Goal: Task Accomplishment & Management: Use online tool/utility

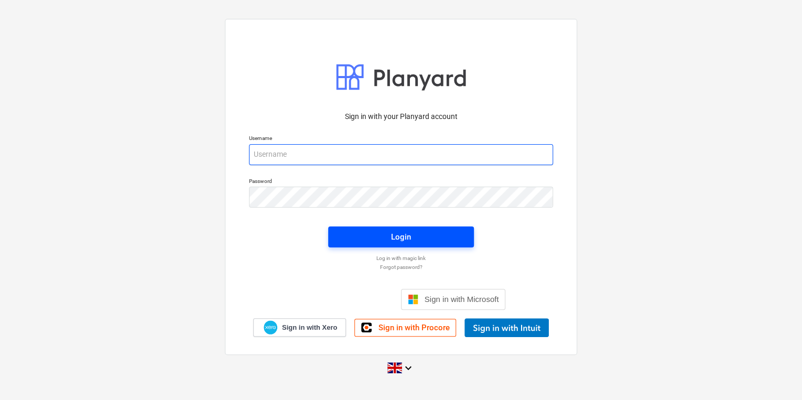
type input "[PERSON_NAME][EMAIL_ADDRESS][PERSON_NAME][DOMAIN_NAME]"
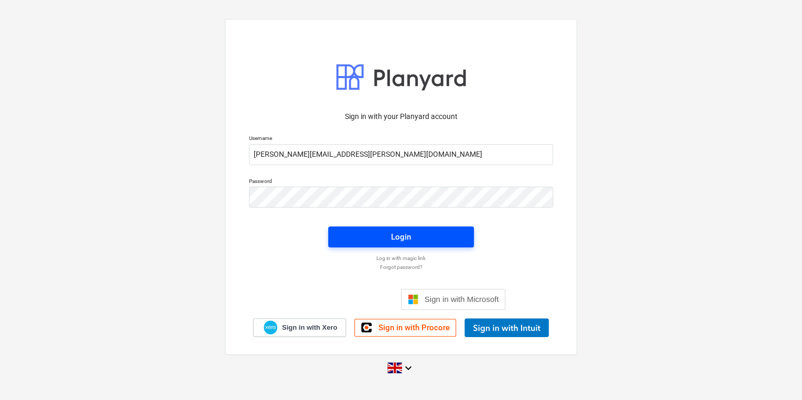
click at [379, 235] on span "Login" at bounding box center [401, 237] width 121 height 14
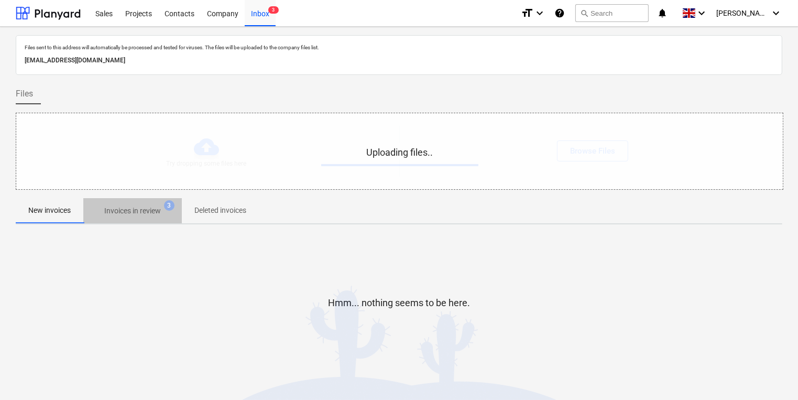
click at [145, 208] on p "Invoices in review" at bounding box center [132, 210] width 57 height 11
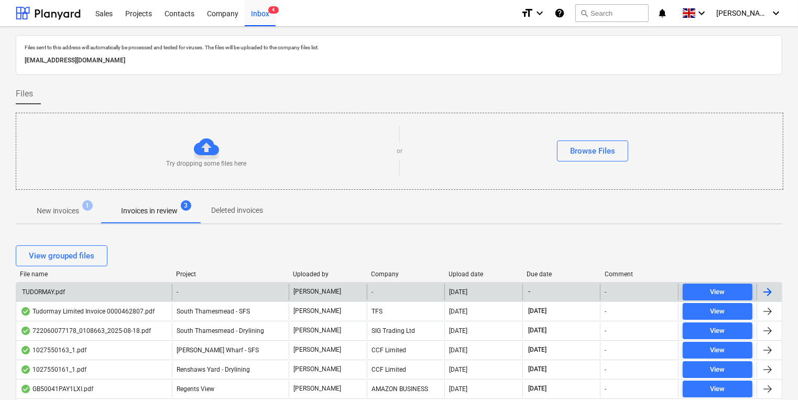
click at [134, 291] on div "TUDORMAY.pdf" at bounding box center [94, 292] width 156 height 17
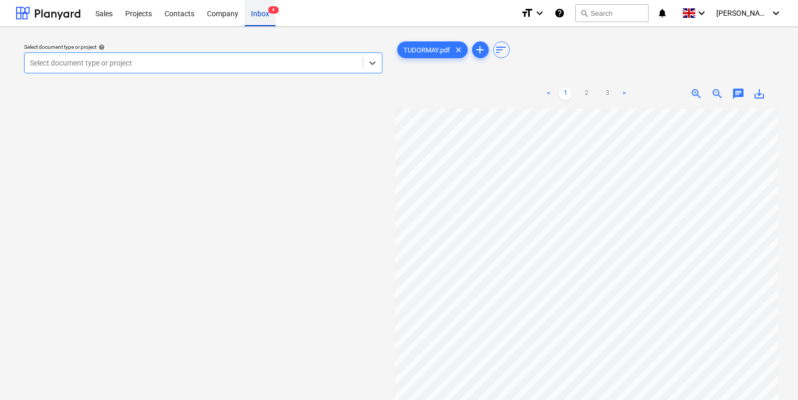
click at [253, 23] on div "Inbox 4" at bounding box center [260, 12] width 31 height 27
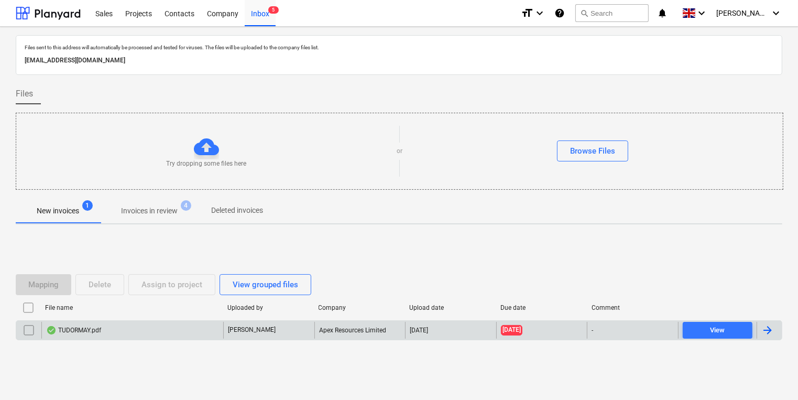
drag, startPoint x: 136, startPoint y: 327, endPoint x: 45, endPoint y: 333, distance: 91.4
click at [45, 333] on div "TUDORMAY.pdf" at bounding box center [132, 330] width 182 height 17
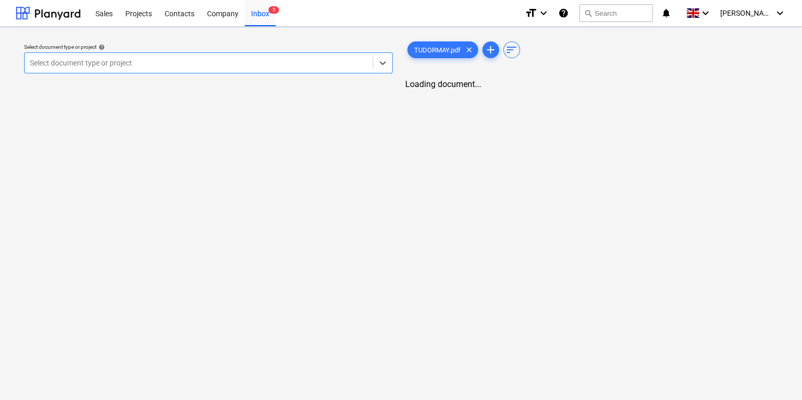
click at [20, 331] on div "Select document type or project help option , selected. Select is focused ,type…" at bounding box center [401, 213] width 802 height 373
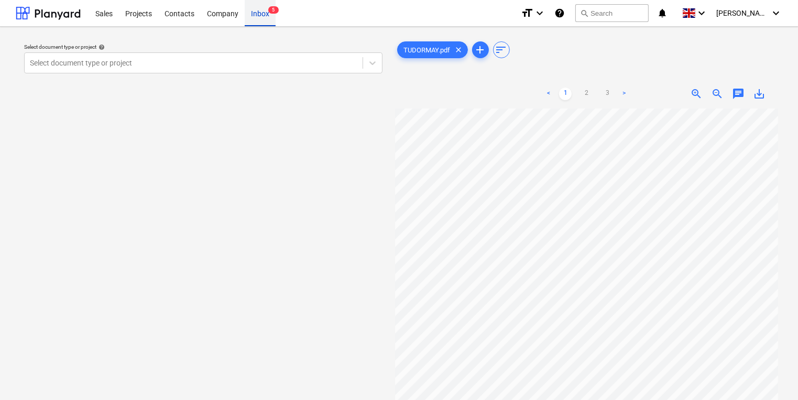
click at [249, 17] on div "Inbox 5" at bounding box center [260, 12] width 31 height 27
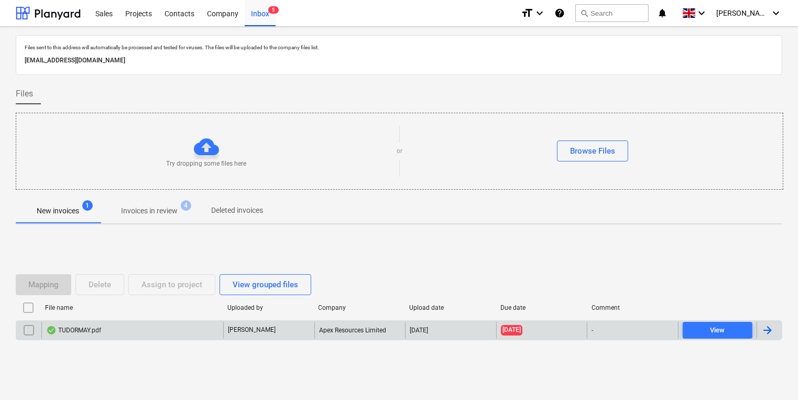
click at [29, 329] on input "checkbox" at bounding box center [28, 330] width 17 height 17
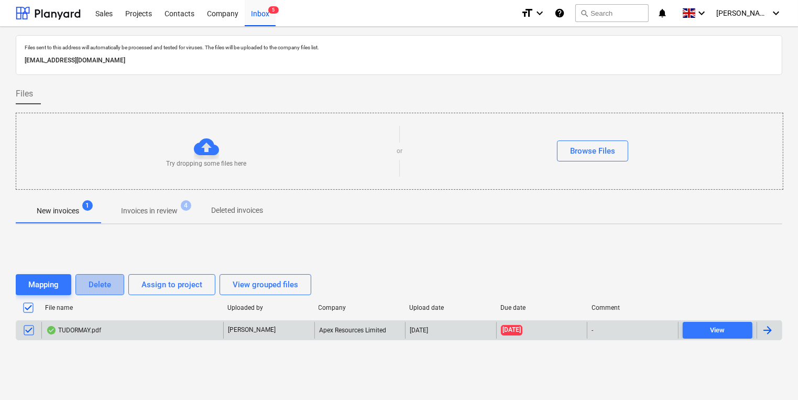
click at [111, 279] on button "Delete" at bounding box center [99, 284] width 49 height 21
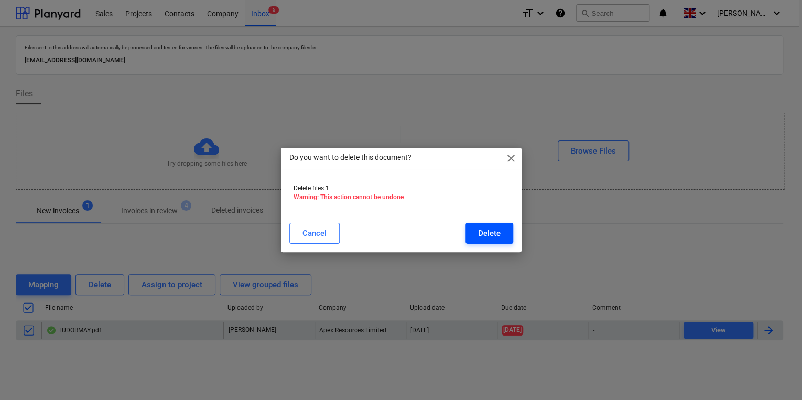
click at [492, 231] on div "Delete" at bounding box center [489, 233] width 23 height 14
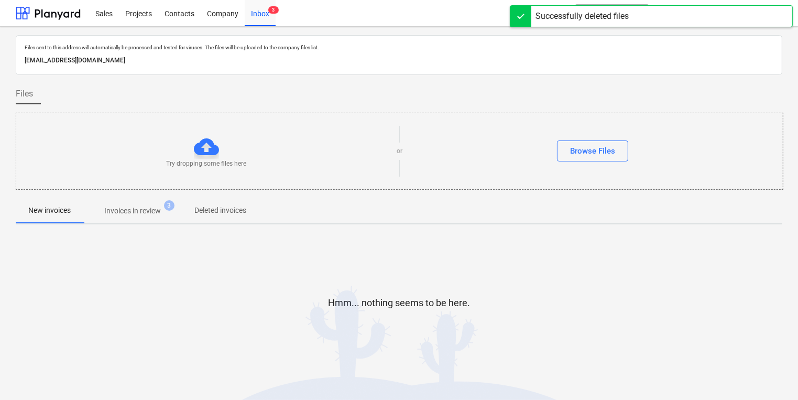
click at [110, 208] on p "Invoices in review" at bounding box center [132, 210] width 57 height 11
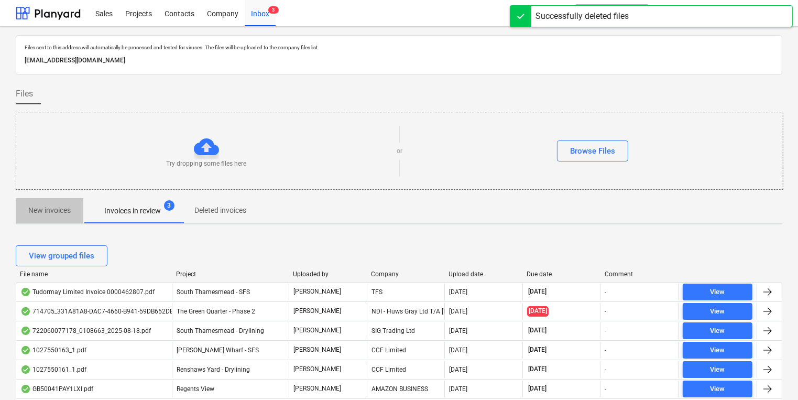
click at [58, 205] on p "New invoices" at bounding box center [49, 210] width 42 height 11
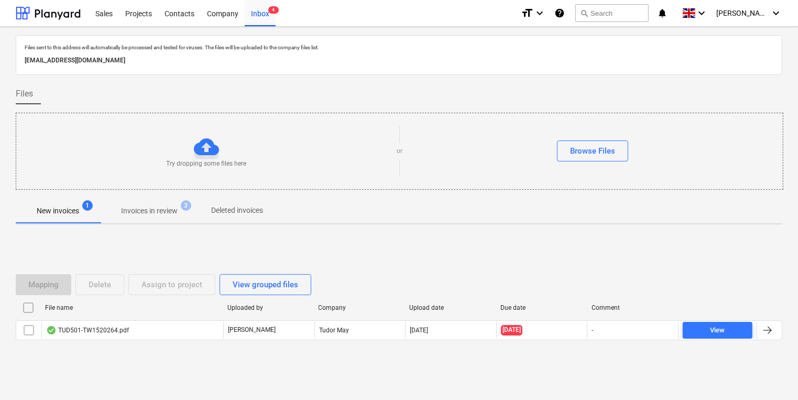
click at [166, 213] on p "Invoices in review" at bounding box center [149, 210] width 57 height 11
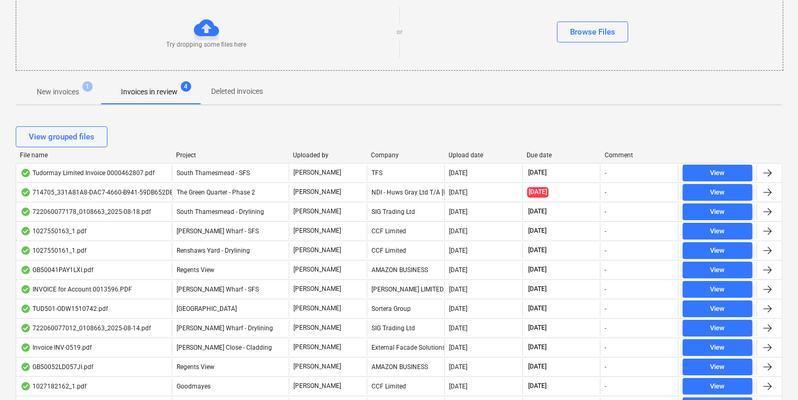
scroll to position [126, 0]
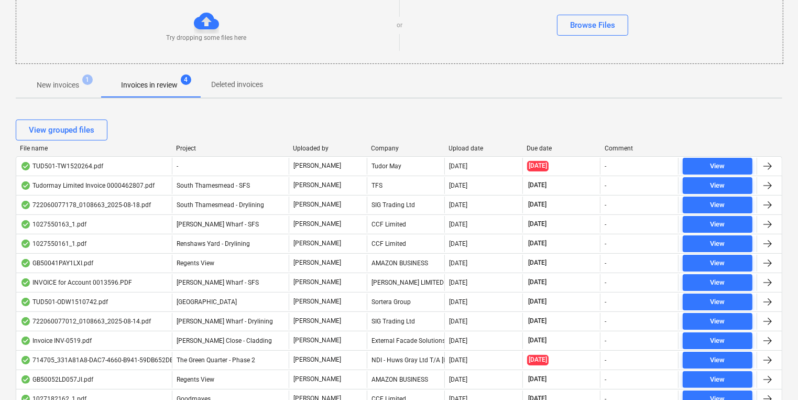
click at [52, 92] on span "New invoices 1" at bounding box center [58, 84] width 84 height 19
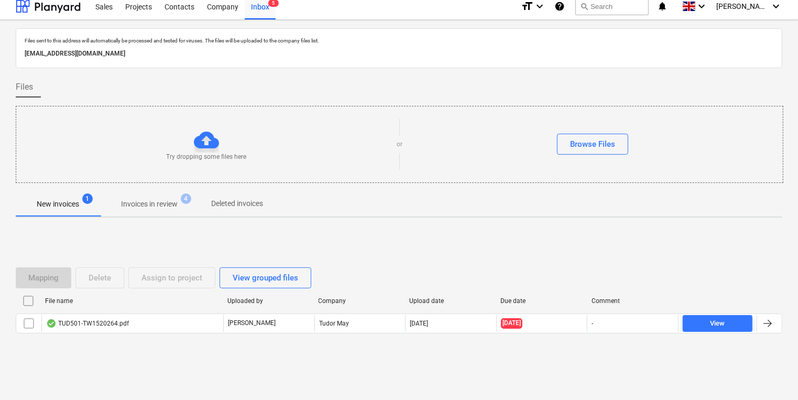
scroll to position [6, 0]
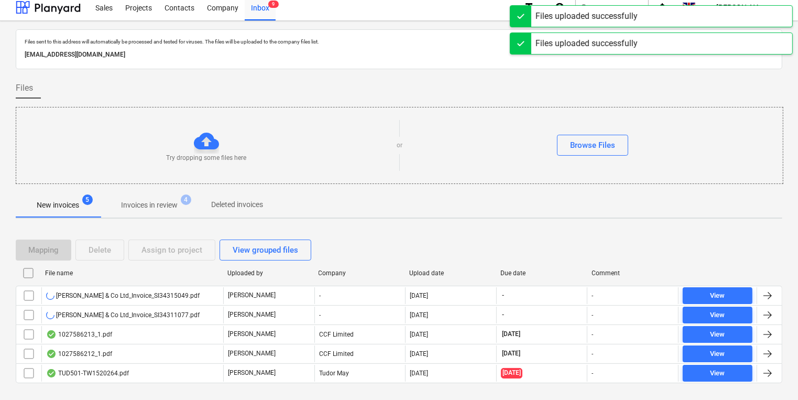
scroll to position [25, 0]
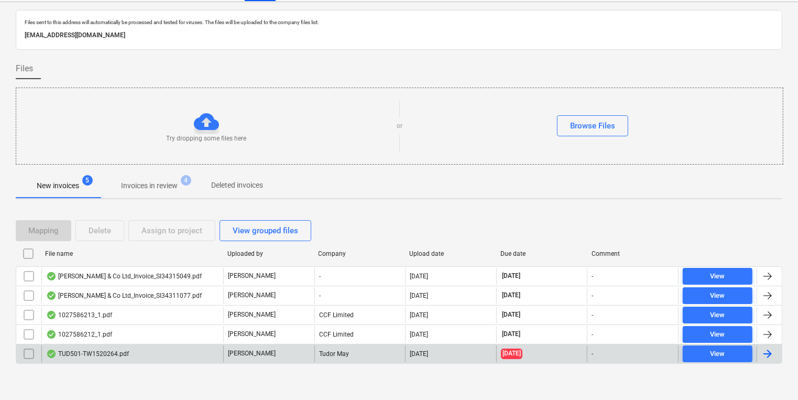
click at [92, 354] on div "TUD501-TW1520264.pdf" at bounding box center [87, 354] width 83 height 8
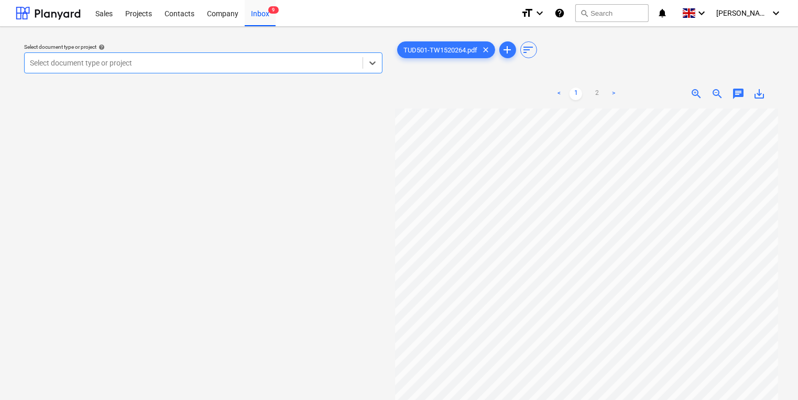
scroll to position [25, 0]
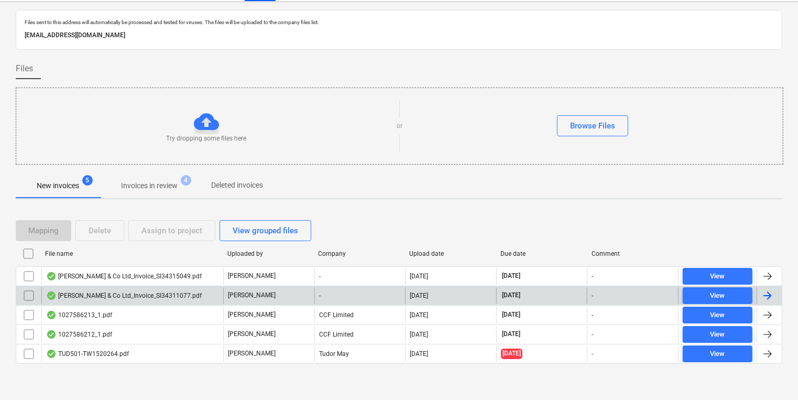
click at [160, 290] on div "[PERSON_NAME] & Co Ltd_Invoice_SI34311077.pdf" at bounding box center [132, 295] width 182 height 17
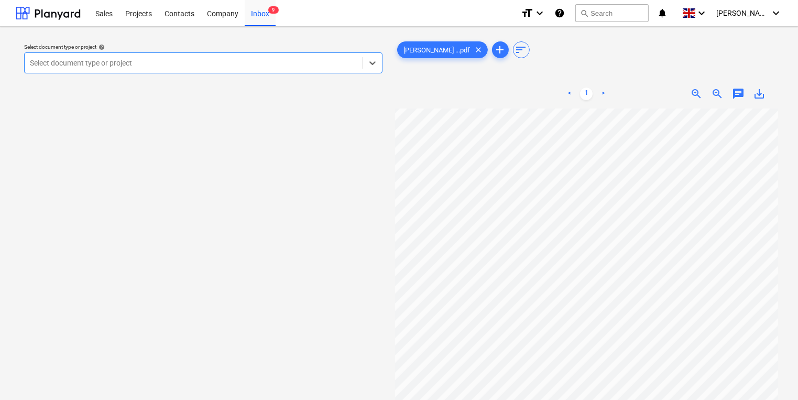
scroll to position [42, 0]
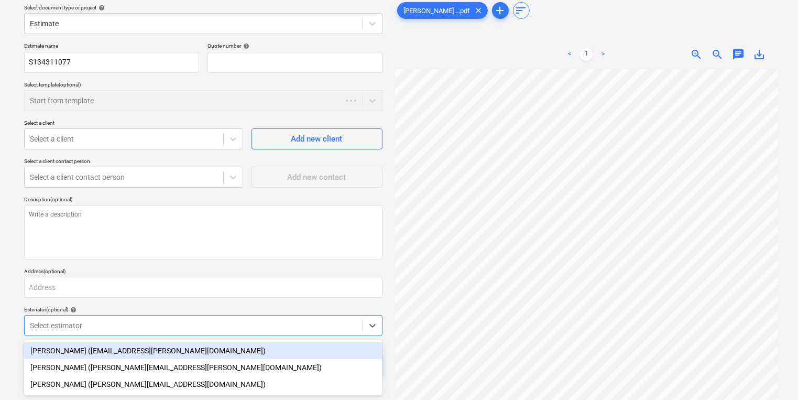
type textarea "x"
type input "QU-0001"
type textarea "x"
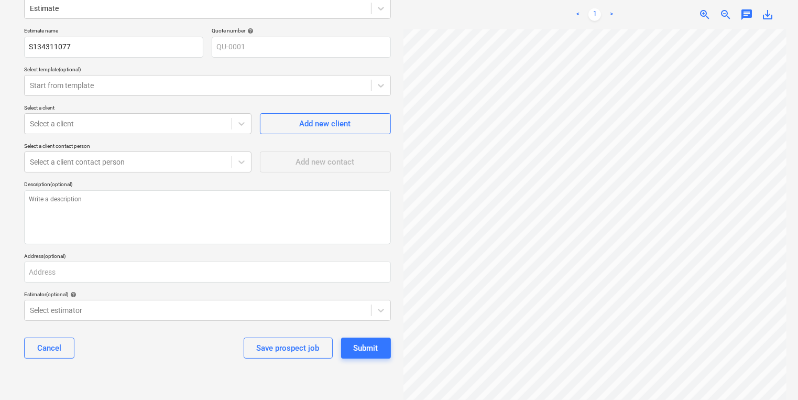
scroll to position [0, 0]
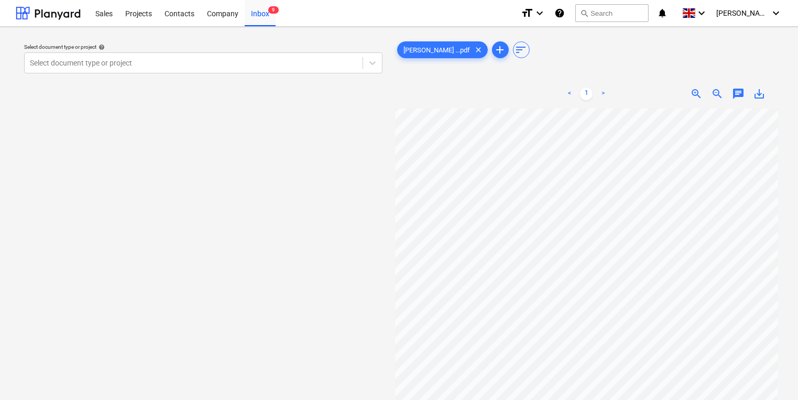
scroll to position [84, 0]
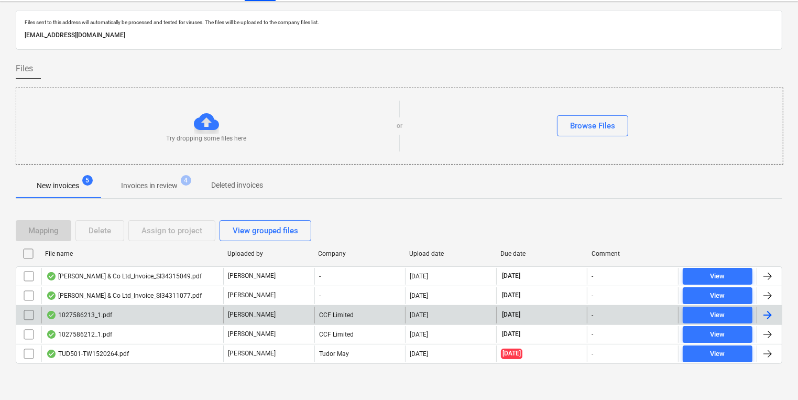
click at [197, 320] on div "1027586213_1.pdf" at bounding box center [132, 315] width 182 height 17
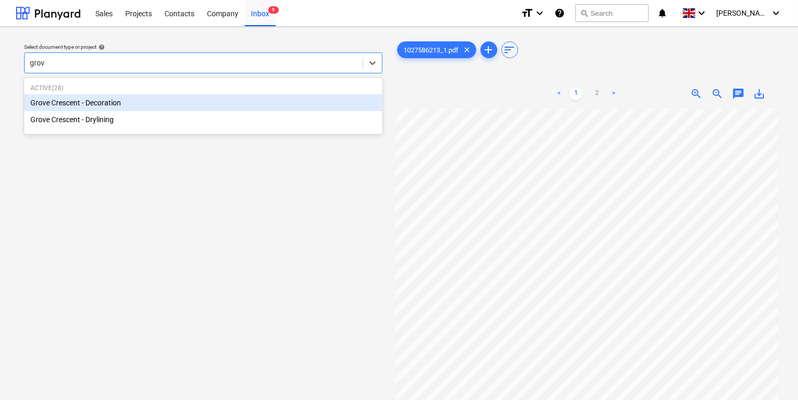
type input "grove"
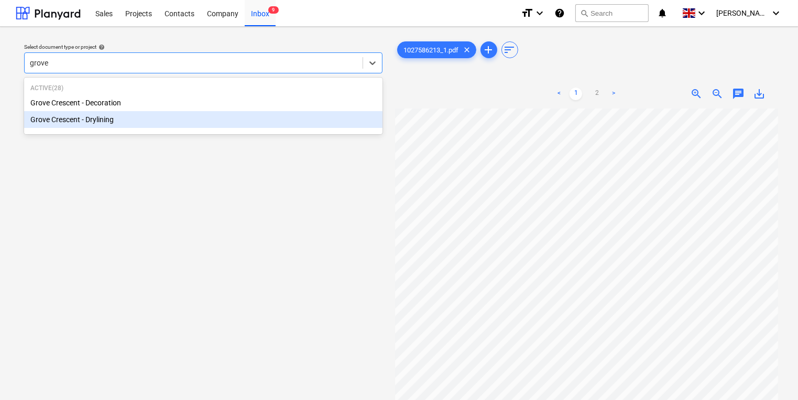
click at [357, 113] on div "Grove Crescent - Drylining" at bounding box center [203, 119] width 358 height 17
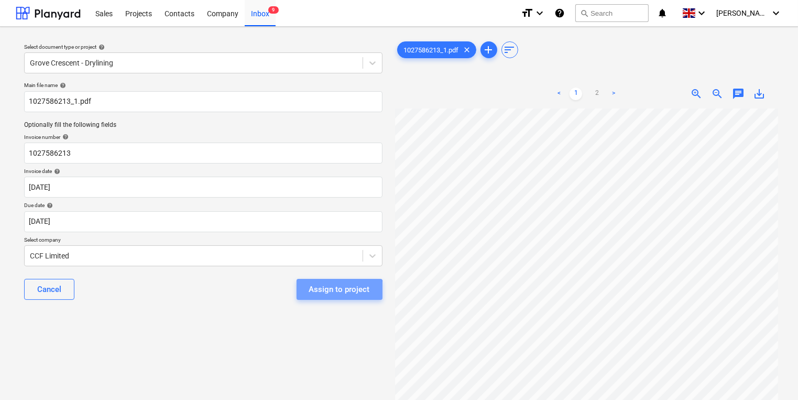
click at [311, 295] on div "Assign to project" at bounding box center [339, 289] width 61 height 14
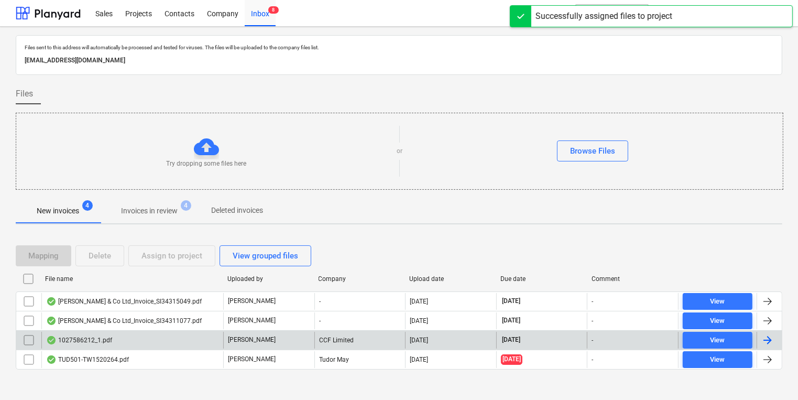
click at [273, 346] on div "[PERSON_NAME]" at bounding box center [268, 340] width 91 height 17
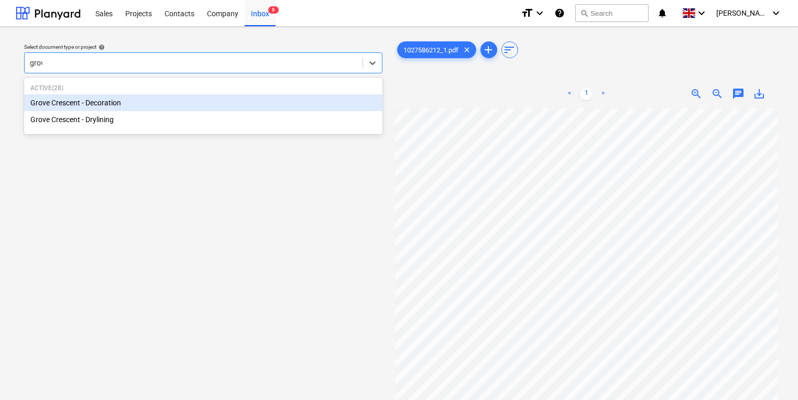
type input "grove"
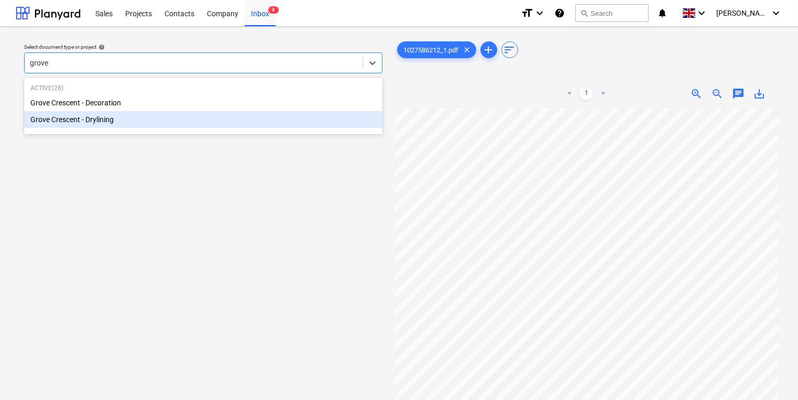
click at [246, 119] on div "Grove Crescent - Drylining" at bounding box center [203, 119] width 358 height 17
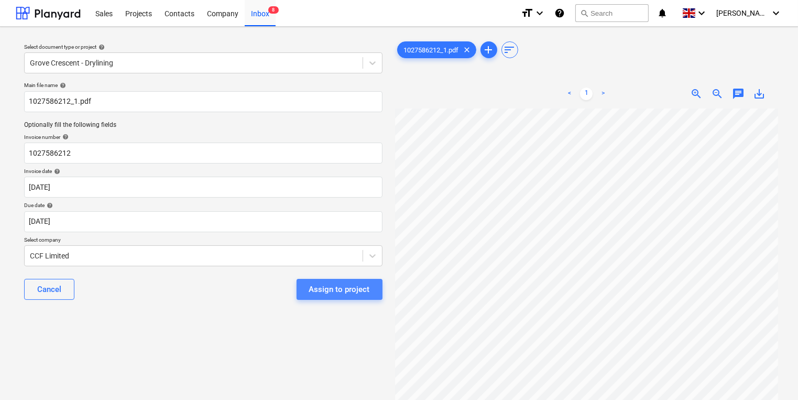
click at [349, 292] on div "Assign to project" at bounding box center [339, 289] width 61 height 14
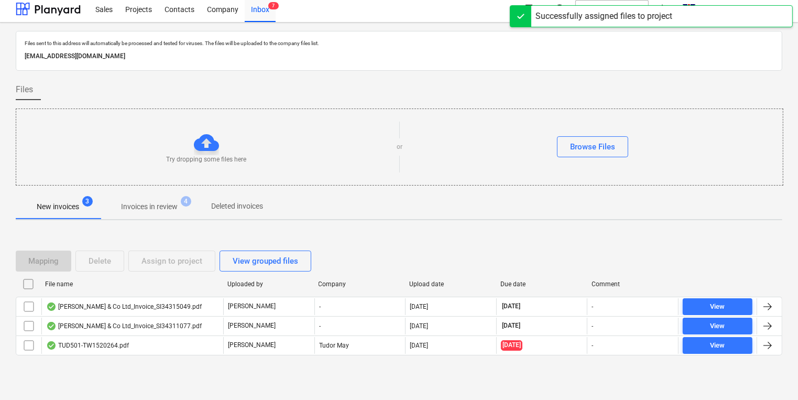
scroll to position [6, 0]
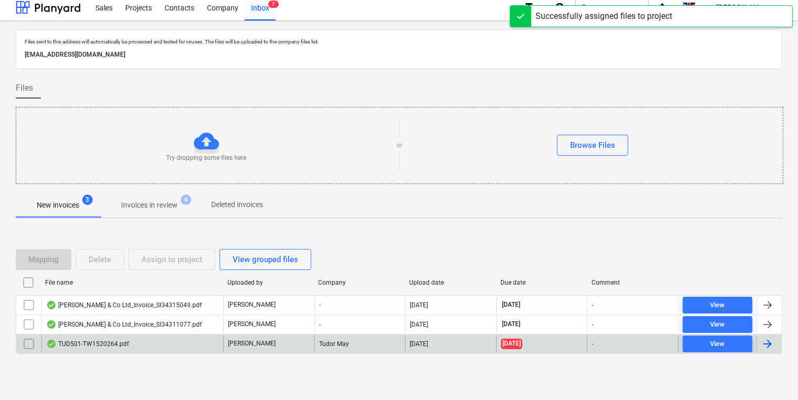
click at [165, 348] on div "TUD501-TW1520264.pdf" at bounding box center [132, 343] width 182 height 17
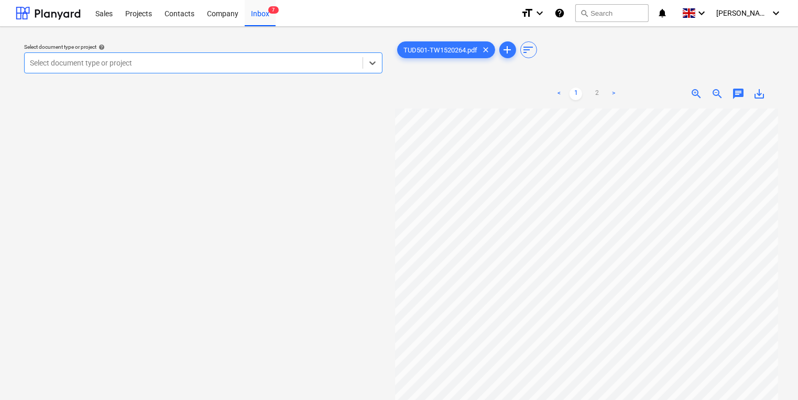
scroll to position [188, 0]
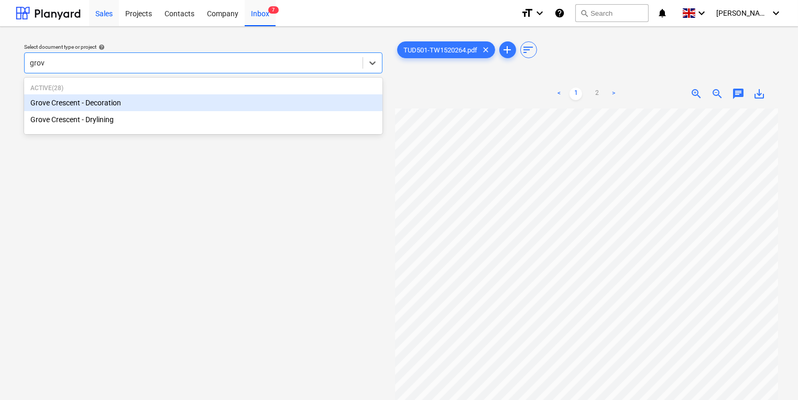
type input "grove"
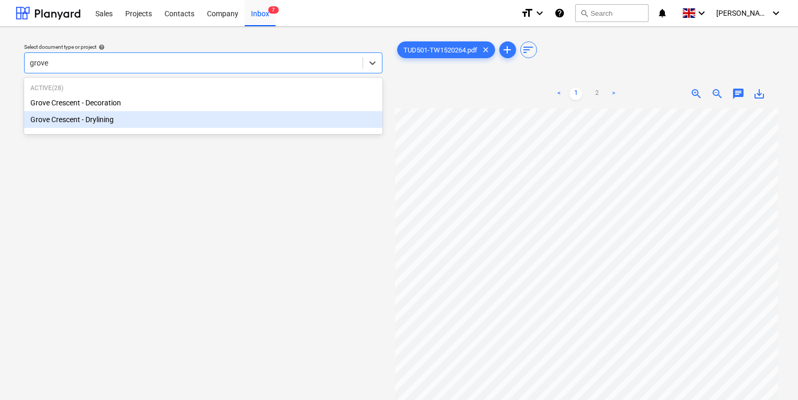
click at [160, 130] on div "Active ( [GEOGRAPHIC_DATA] - Decoration [GEOGRAPHIC_DATA] - Drylining" at bounding box center [203, 106] width 358 height 52
click at [170, 115] on div "Grove Crescent - Drylining" at bounding box center [203, 119] width 358 height 17
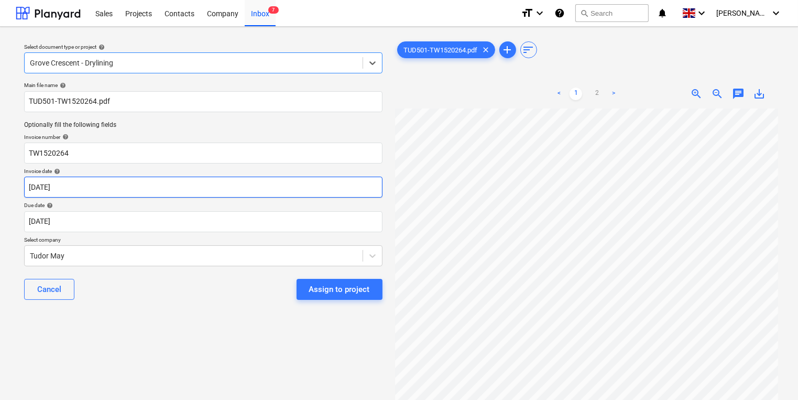
click at [180, 189] on body "Sales Projects Contacts Company Inbox 7 format_size keyboard_arrow_down help se…" at bounding box center [399, 200] width 798 height 400
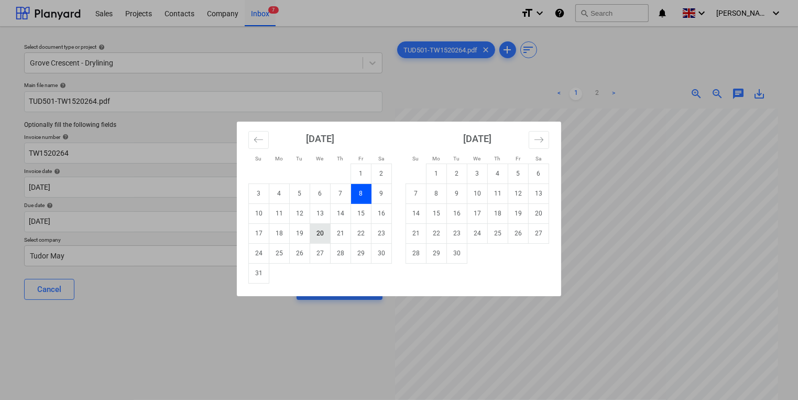
click at [318, 238] on td "20" at bounding box center [320, 233] width 20 height 20
type input "[DATE]"
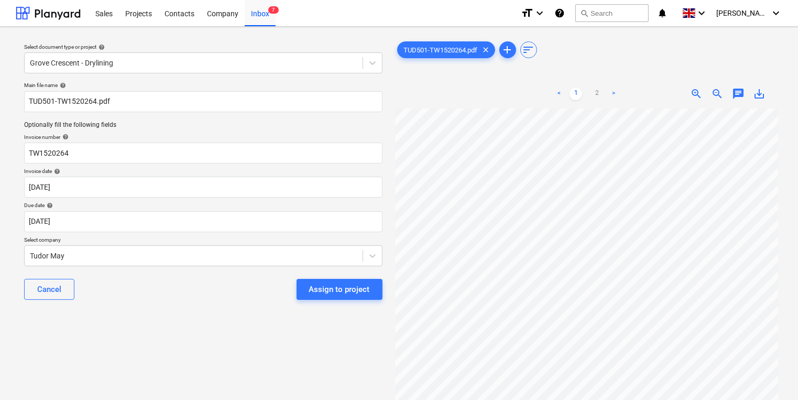
click at [298, 234] on div "Main file name help TUD501-TW1520264.pdf Optionally fill the following fields I…" at bounding box center [203, 195] width 367 height 235
click at [296, 226] on body "Sales Projects Contacts Company Inbox 7 format_size keyboard_arrow_down help se…" at bounding box center [399, 200] width 798 height 400
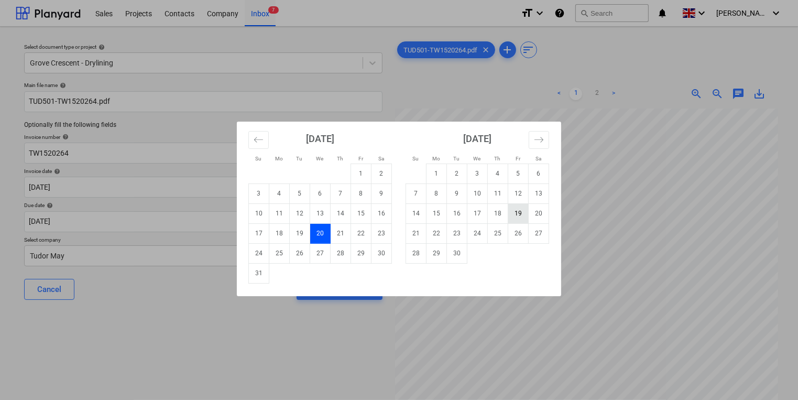
click at [512, 212] on td "19" at bounding box center [518, 213] width 20 height 20
type input "[DATE]"
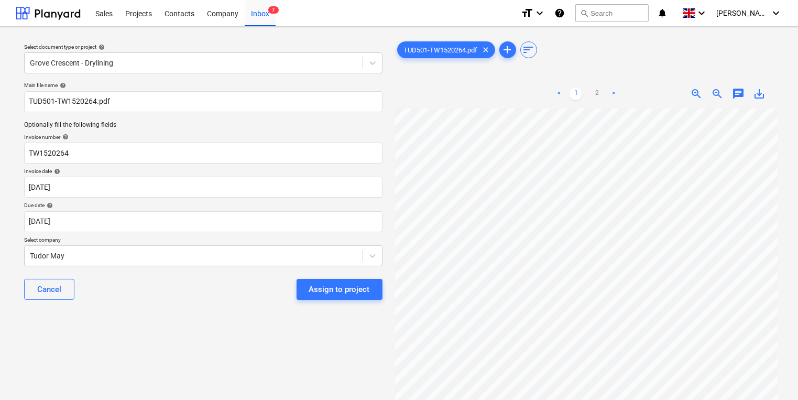
drag, startPoint x: 354, startPoint y: 295, endPoint x: 340, endPoint y: 295, distance: 14.2
click at [353, 295] on div "Assign to project" at bounding box center [339, 289] width 61 height 14
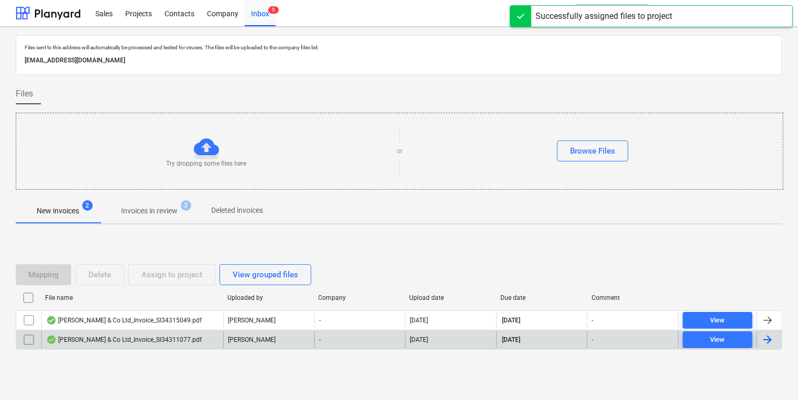
click at [130, 330] on div "[PERSON_NAME] & Co Ltd_Invoice_SI34311077.pdf [PERSON_NAME] - [DATE] [DATE] - V…" at bounding box center [399, 340] width 767 height 20
click at [131, 333] on div "[PERSON_NAME] & Co Ltd_Invoice_SI34311077.pdf" at bounding box center [132, 339] width 182 height 17
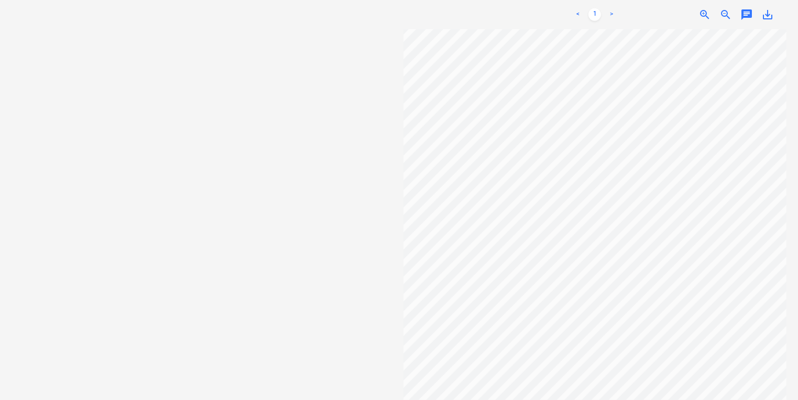
scroll to position [104, 0]
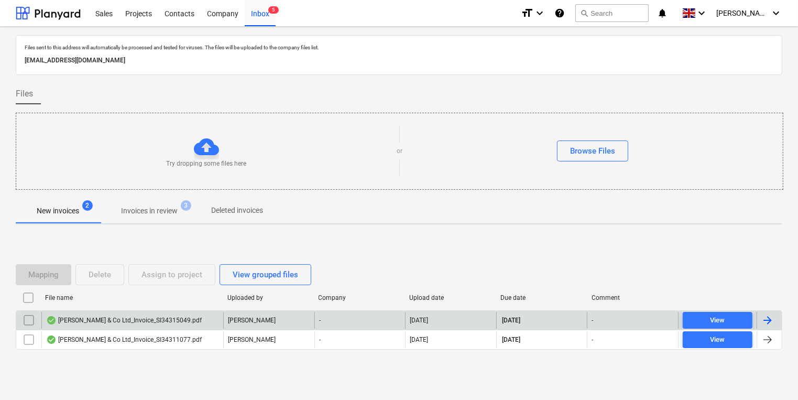
click at [269, 321] on div "[PERSON_NAME]" at bounding box center [268, 320] width 91 height 17
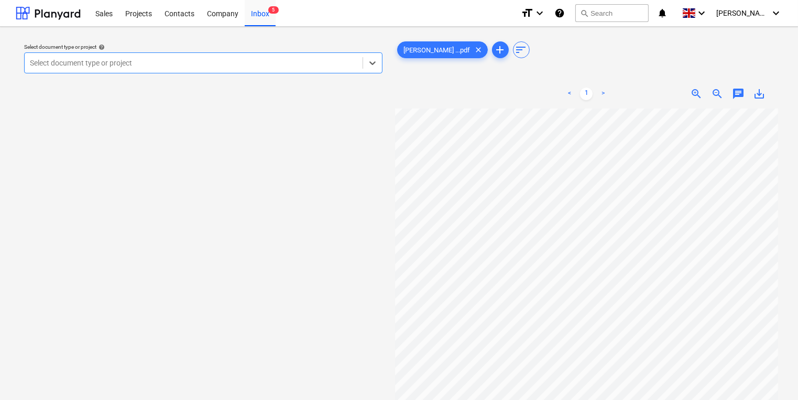
scroll to position [188, 0]
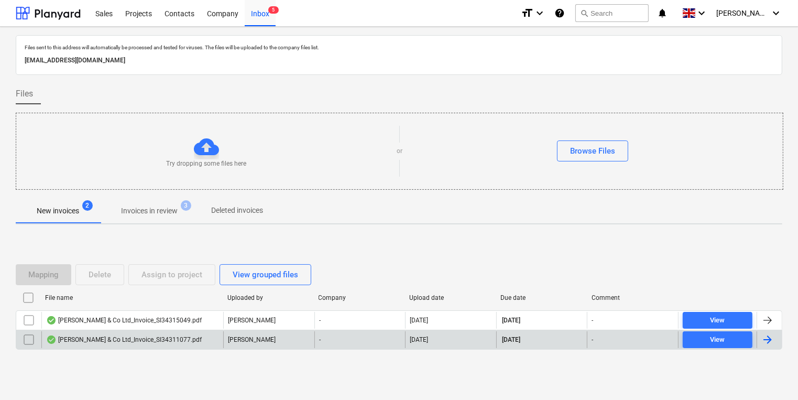
click at [262, 339] on div "[PERSON_NAME]" at bounding box center [268, 339] width 91 height 17
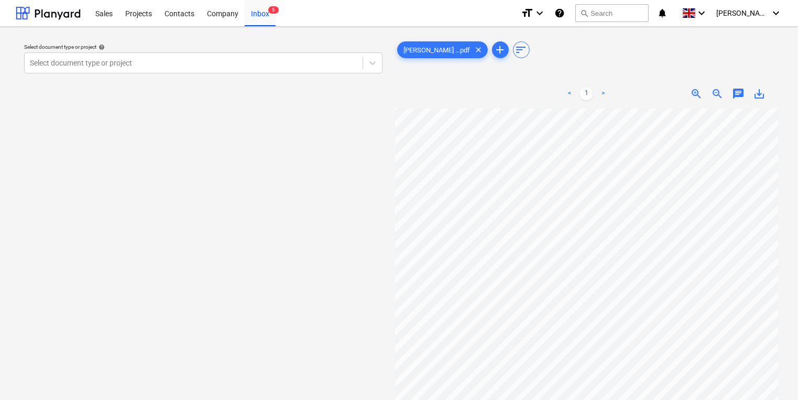
scroll to position [83, 0]
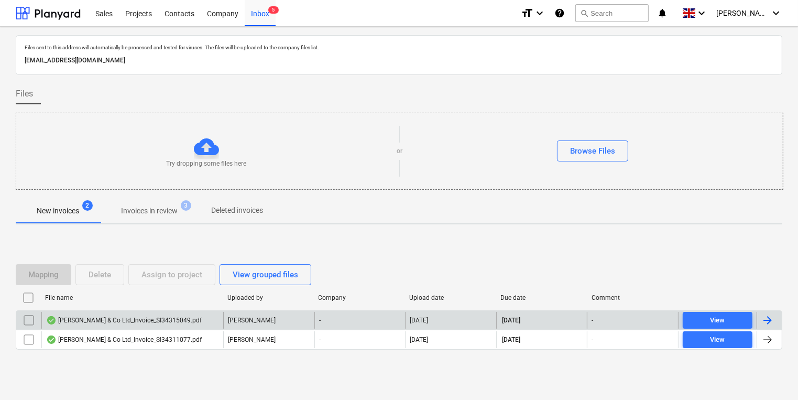
click at [122, 318] on div "[PERSON_NAME] & Co Ltd_Invoice_SI34315049.pdf" at bounding box center [124, 320] width 156 height 8
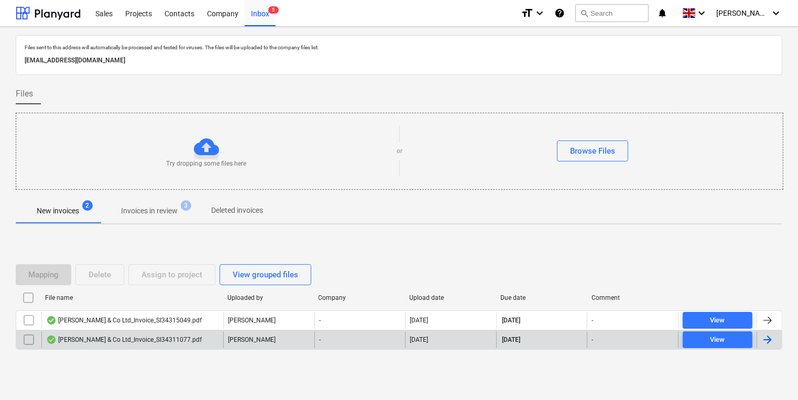
click at [213, 340] on div "[PERSON_NAME] & Co Ltd_Invoice_SI34311077.pdf" at bounding box center [132, 339] width 182 height 17
